Goal: Task Accomplishment & Management: Use online tool/utility

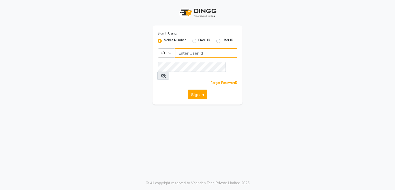
type input "7821053470"
click at [199, 89] on button "Sign In" at bounding box center [198, 94] width 20 height 10
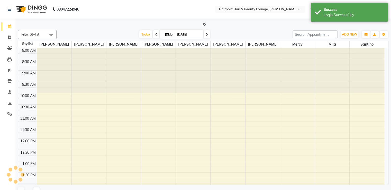
scroll to position [131, 0]
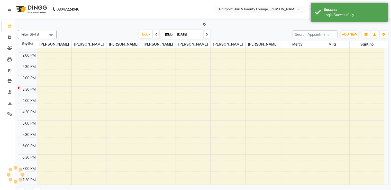
select select "en"
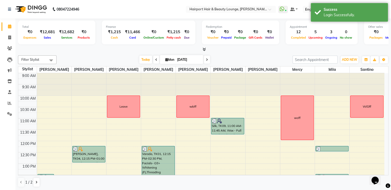
scroll to position [0, 0]
click at [10, 105] on icon at bounding box center [10, 103] width 4 height 4
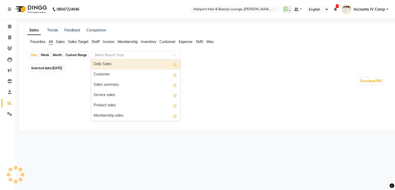
click at [120, 55] on input "text" at bounding box center [131, 54] width 74 height 5
click at [110, 62] on div "Daily Sales" at bounding box center [135, 64] width 89 height 10
select select "full_report"
select select "csv"
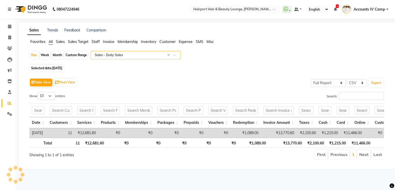
click at [60, 55] on div "Month" at bounding box center [57, 54] width 12 height 7
select select "9"
select select "2025"
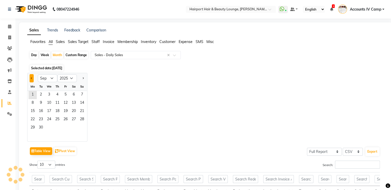
click at [30, 78] on button "Previous month" at bounding box center [32, 78] width 4 height 8
select select "8"
click at [66, 93] on span "1" at bounding box center [65, 95] width 8 height 8
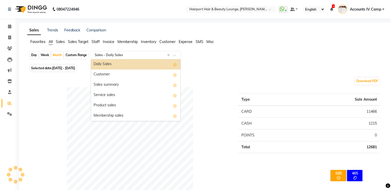
click at [127, 54] on input "text" at bounding box center [131, 54] width 74 height 5
click at [114, 63] on div "Daily Sales" at bounding box center [135, 64] width 89 height 10
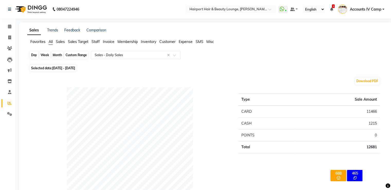
click at [55, 55] on div "Month" at bounding box center [57, 54] width 12 height 7
select select "8"
select select "2025"
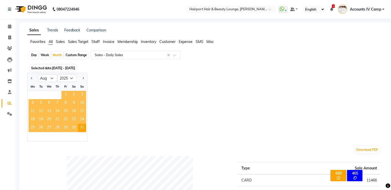
click at [63, 93] on span "1" at bounding box center [65, 95] width 8 height 8
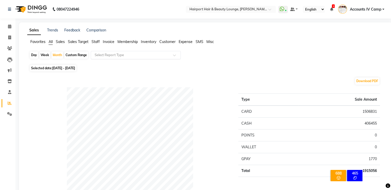
click at [110, 54] on input "text" at bounding box center [131, 54] width 74 height 5
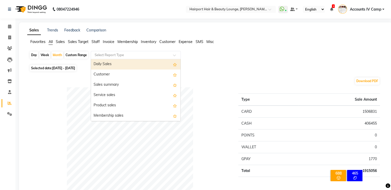
click at [109, 64] on div "Daily Sales" at bounding box center [135, 64] width 89 height 10
select select "full_report"
select select "csv"
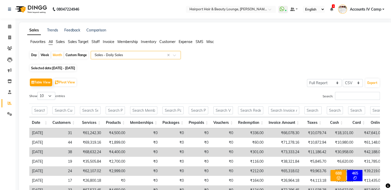
click at [136, 57] on input "text" at bounding box center [131, 54] width 74 height 5
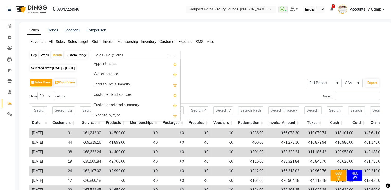
scroll to position [545, 0]
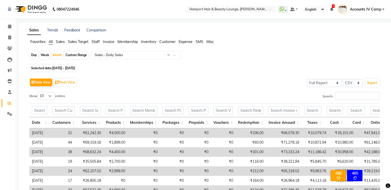
click at [94, 43] on span "Staff" at bounding box center [95, 41] width 8 height 5
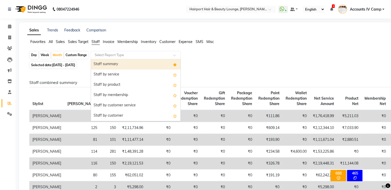
click at [123, 55] on input "text" at bounding box center [131, 54] width 74 height 5
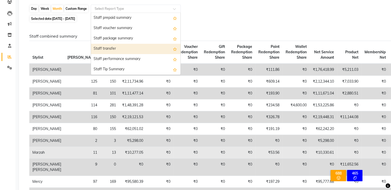
scroll to position [77, 0]
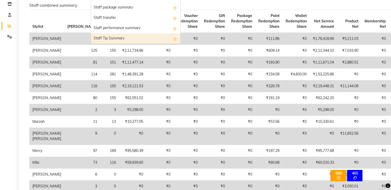
click at [115, 39] on div "Staff Tip Summary" at bounding box center [135, 38] width 89 height 10
select select "full_report"
select select "csv"
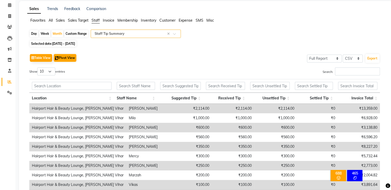
scroll to position [0, 0]
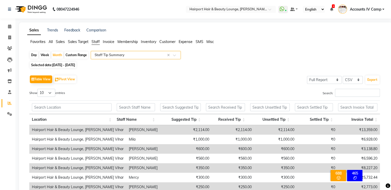
drag, startPoint x: 45, startPoint y: 41, endPoint x: 53, endPoint y: 41, distance: 7.7
click at [47, 41] on ul "Favorites All Sales Sales Target Staff Invoice Membership Inventory Customer Ex…" at bounding box center [205, 42] width 357 height 6
click at [53, 41] on ul "Favorites All Sales Sales Target Staff Invoice Membership Inventory Customer Ex…" at bounding box center [205, 42] width 357 height 6
click at [52, 41] on span "All" at bounding box center [51, 41] width 4 height 5
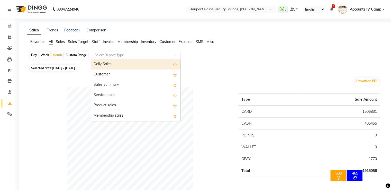
click at [104, 54] on input "text" at bounding box center [131, 54] width 74 height 5
click at [108, 65] on div "Daily Sales" at bounding box center [135, 64] width 89 height 10
select select "full_report"
select select "csv"
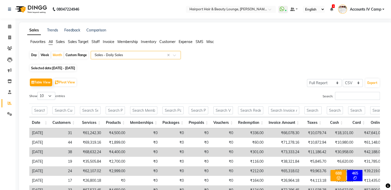
click at [92, 41] on span "Staff" at bounding box center [95, 41] width 8 height 5
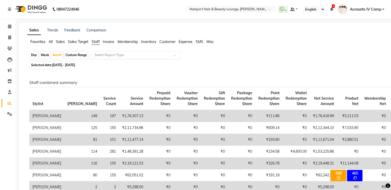
click at [119, 53] on input "text" at bounding box center [131, 54] width 74 height 5
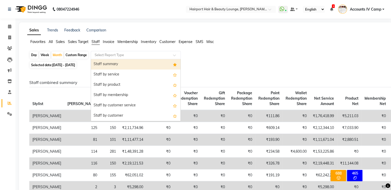
click at [120, 64] on div "Staff summary" at bounding box center [135, 64] width 89 height 10
select select "full_report"
select select "csv"
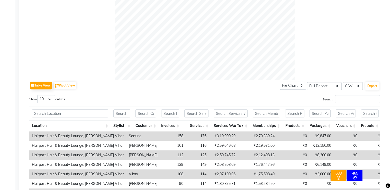
scroll to position [257, 0]
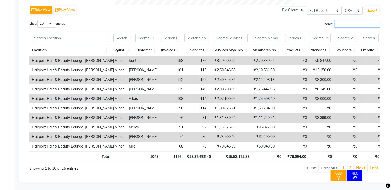
drag, startPoint x: 338, startPoint y: 23, endPoint x: 394, endPoint y: 11, distance: 57.6
click at [338, 23] on input "Search:" at bounding box center [357, 24] width 45 height 8
click at [48, 21] on select "10 25 50 100" at bounding box center [46, 24] width 18 height 8
select select "100"
click at [38, 20] on select "10 25 50 100" at bounding box center [46, 24] width 18 height 8
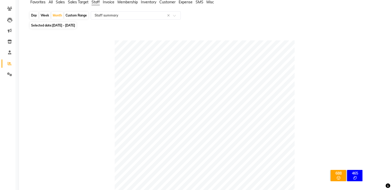
scroll to position [0, 0]
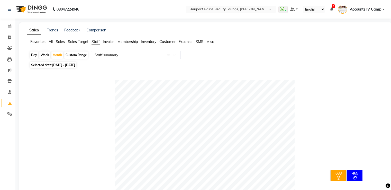
drag, startPoint x: 52, startPoint y: 41, endPoint x: 72, endPoint y: 54, distance: 23.7
click at [51, 41] on span "All" at bounding box center [51, 41] width 4 height 5
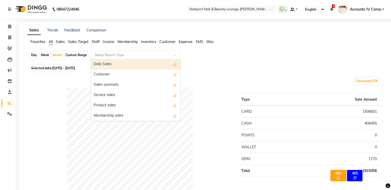
click at [120, 55] on input "text" at bounding box center [131, 54] width 74 height 5
click at [106, 66] on div "Daily Sales" at bounding box center [135, 64] width 89 height 10
select select "full_report"
select select "csv"
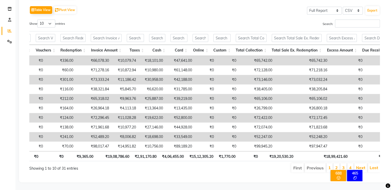
scroll to position [0, 190]
